Goal: Complete application form

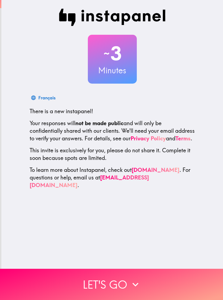
click at [147, 283] on button "Let's go" at bounding box center [111, 284] width 223 height 31
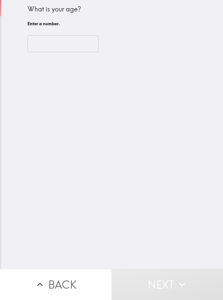
click at [47, 50] on input "number" at bounding box center [62, 43] width 71 height 17
click at [46, 45] on input "number" at bounding box center [62, 43] width 71 height 17
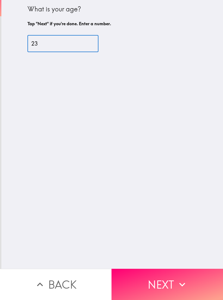
type input "23"
click at [182, 96] on div "What is your age? Tap "Next" if you're done. Enter a number. 23 ​" at bounding box center [111, 134] width 221 height 269
click at [179, 282] on icon "button" at bounding box center [182, 285] width 12 height 12
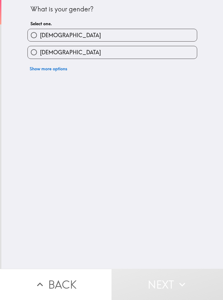
click at [33, 41] on input "[DEMOGRAPHIC_DATA]" at bounding box center [34, 35] width 12 height 12
radio input "true"
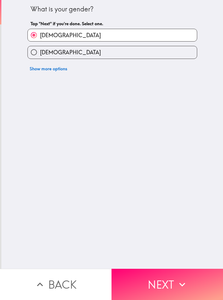
click at [37, 54] on input "[DEMOGRAPHIC_DATA]" at bounding box center [34, 52] width 12 height 12
radio input "true"
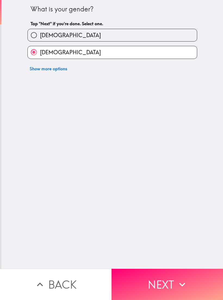
click at [184, 288] on icon "button" at bounding box center [182, 285] width 12 height 12
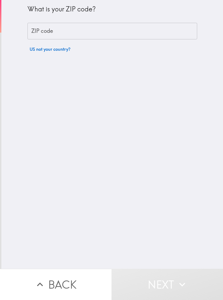
click at [44, 32] on div "ZIP code ZIP code" at bounding box center [112, 31] width 170 height 17
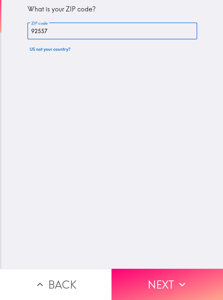
type input "92557"
click at [149, 108] on div "What is your ZIP code? ZIP code 92557 ZIP code US not your country?" at bounding box center [111, 134] width 221 height 269
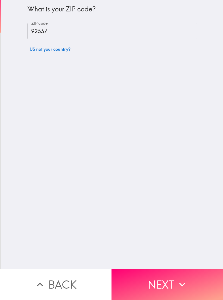
click at [180, 278] on button "Next" at bounding box center [166, 284] width 111 height 31
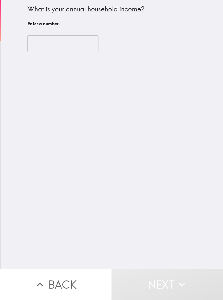
click at [35, 42] on input "number" at bounding box center [62, 43] width 71 height 17
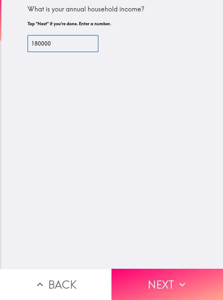
type input "180000"
click at [160, 174] on div "What is your annual household income? Tap "Next" if you're done. Enter a number…" at bounding box center [111, 134] width 221 height 269
click at [185, 276] on button "Next" at bounding box center [166, 284] width 111 height 31
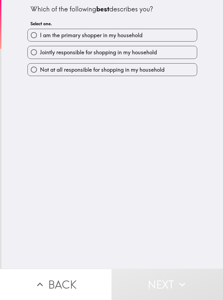
click at [20, 33] on div "Which of the following best describes you? Select one. I am the primary shopper…" at bounding box center [111, 134] width 221 height 269
click at [20, 32] on div "Which of the following best describes you? Select one. I am the primary shopper…" at bounding box center [111, 134] width 221 height 269
click at [38, 51] on input "Jointly responsible for shopping in my household" at bounding box center [34, 52] width 12 height 12
radio input "true"
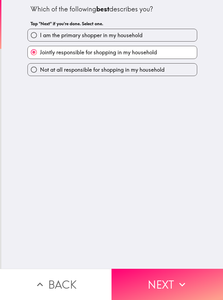
click at [184, 279] on icon "button" at bounding box center [182, 285] width 12 height 12
